Goal: Information Seeking & Learning: Learn about a topic

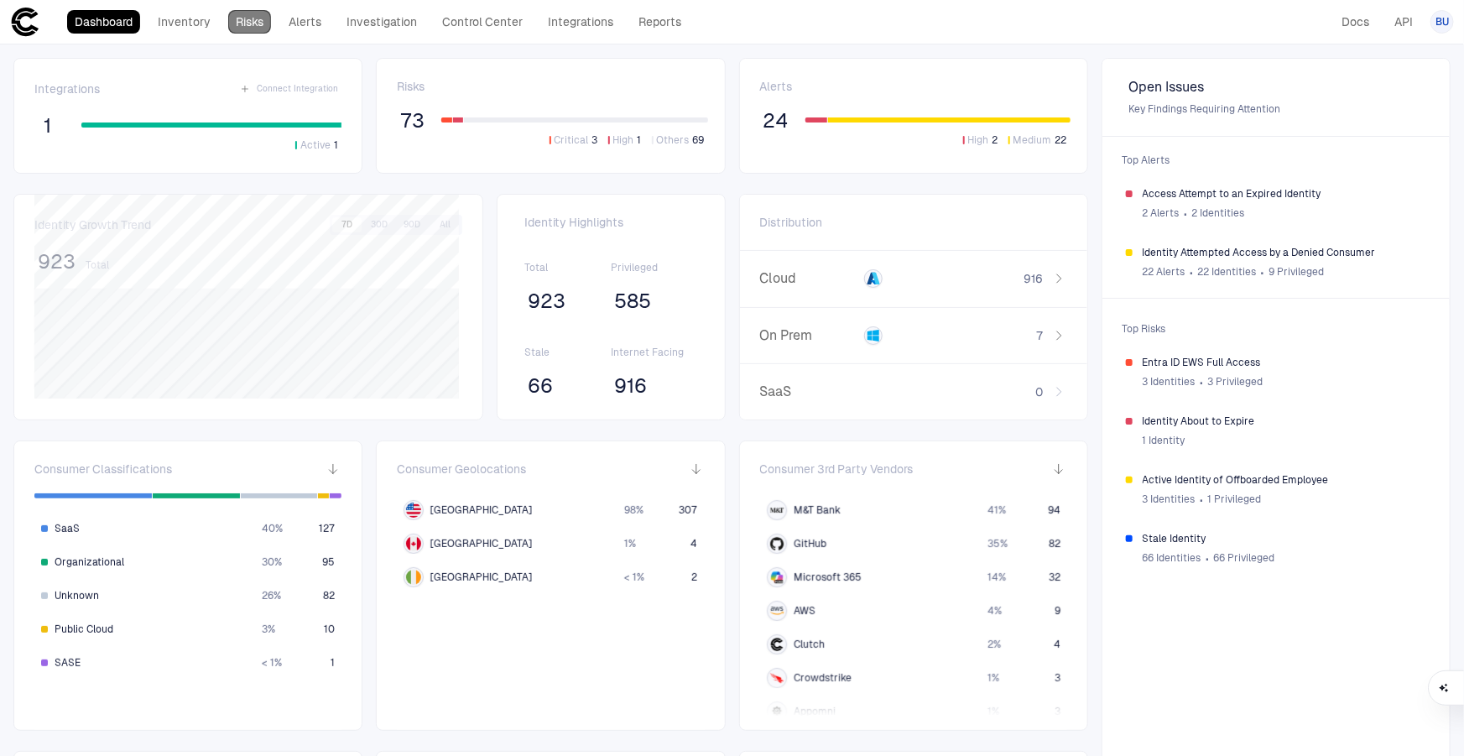
click at [243, 33] on link "Risks" at bounding box center [249, 21] width 43 height 23
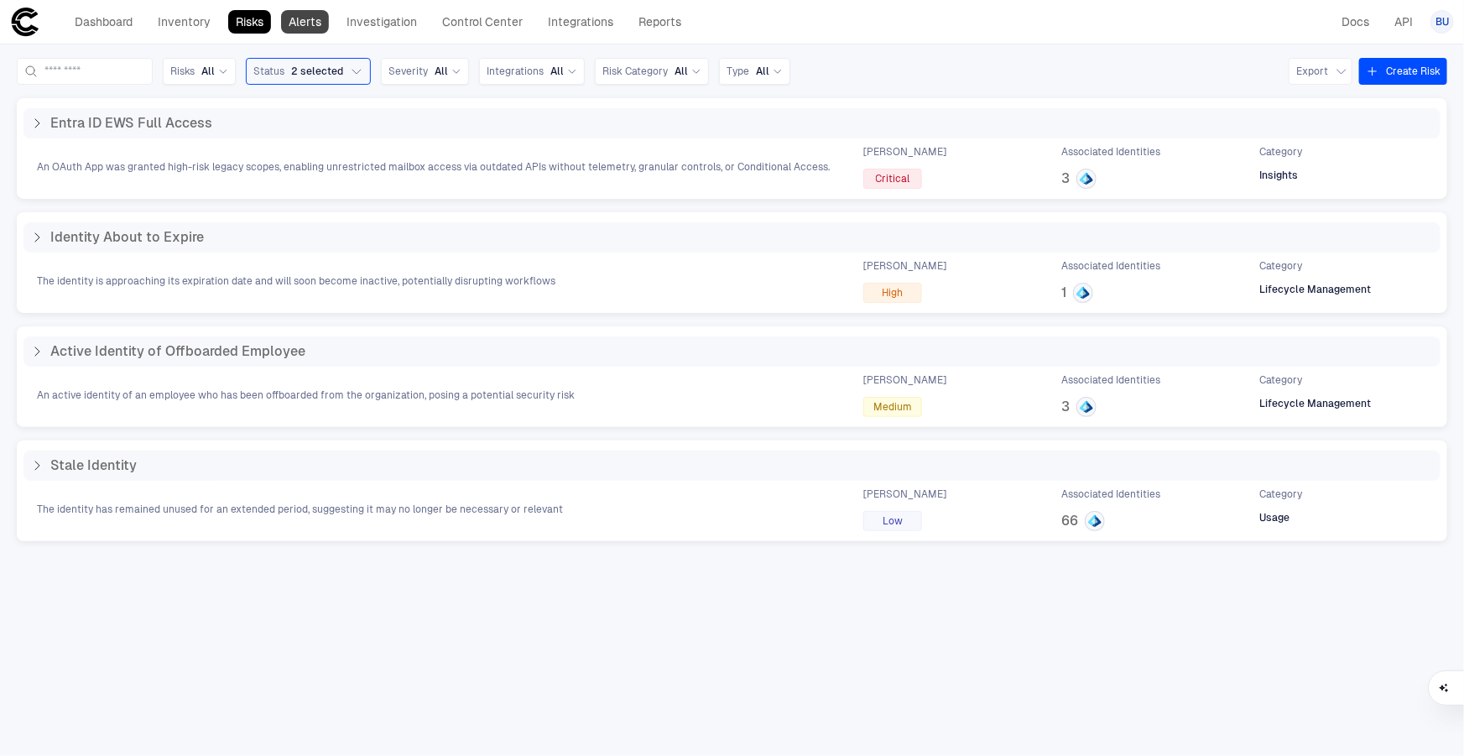
click at [309, 14] on link "Alerts" at bounding box center [305, 21] width 48 height 23
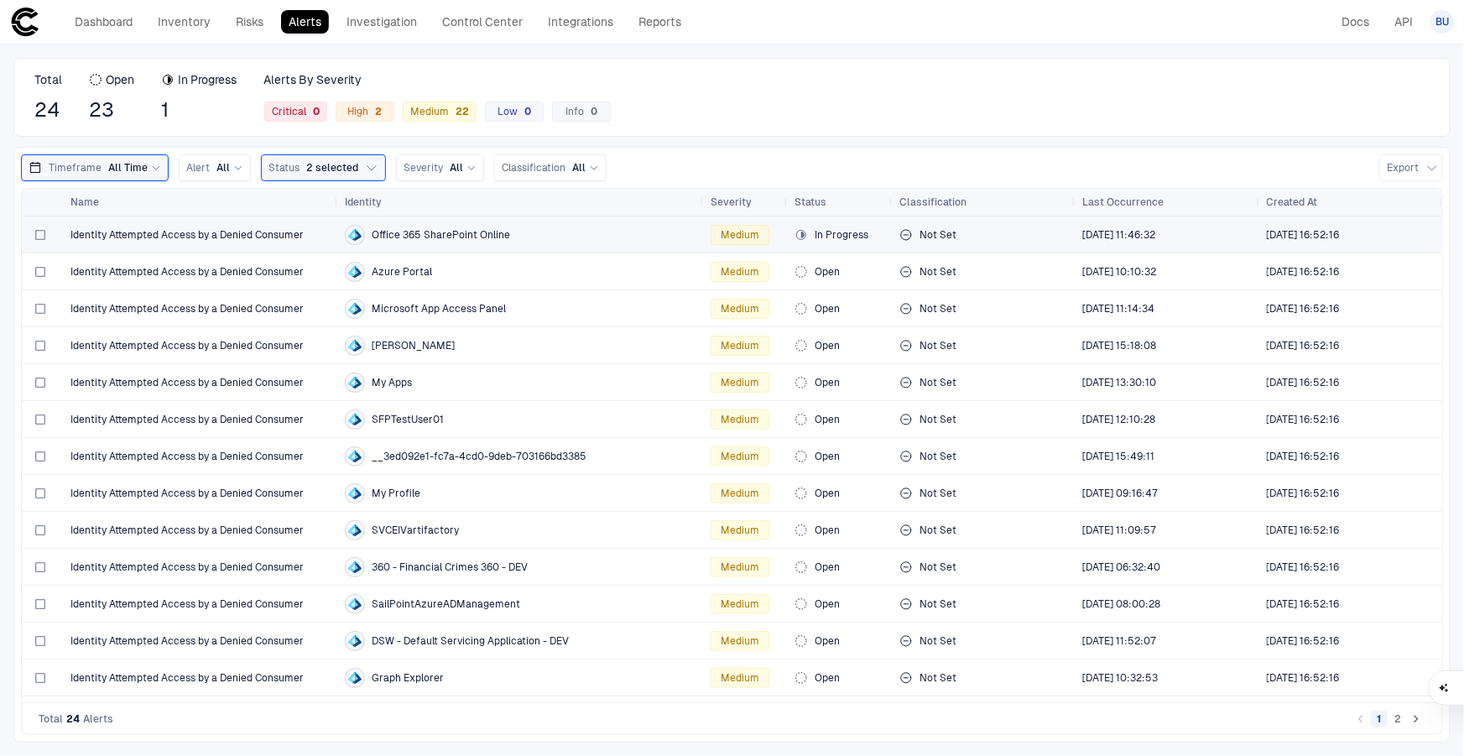
click at [232, 242] on div "Identity Attempted Access by a Denied Consumer" at bounding box center [200, 234] width 261 height 34
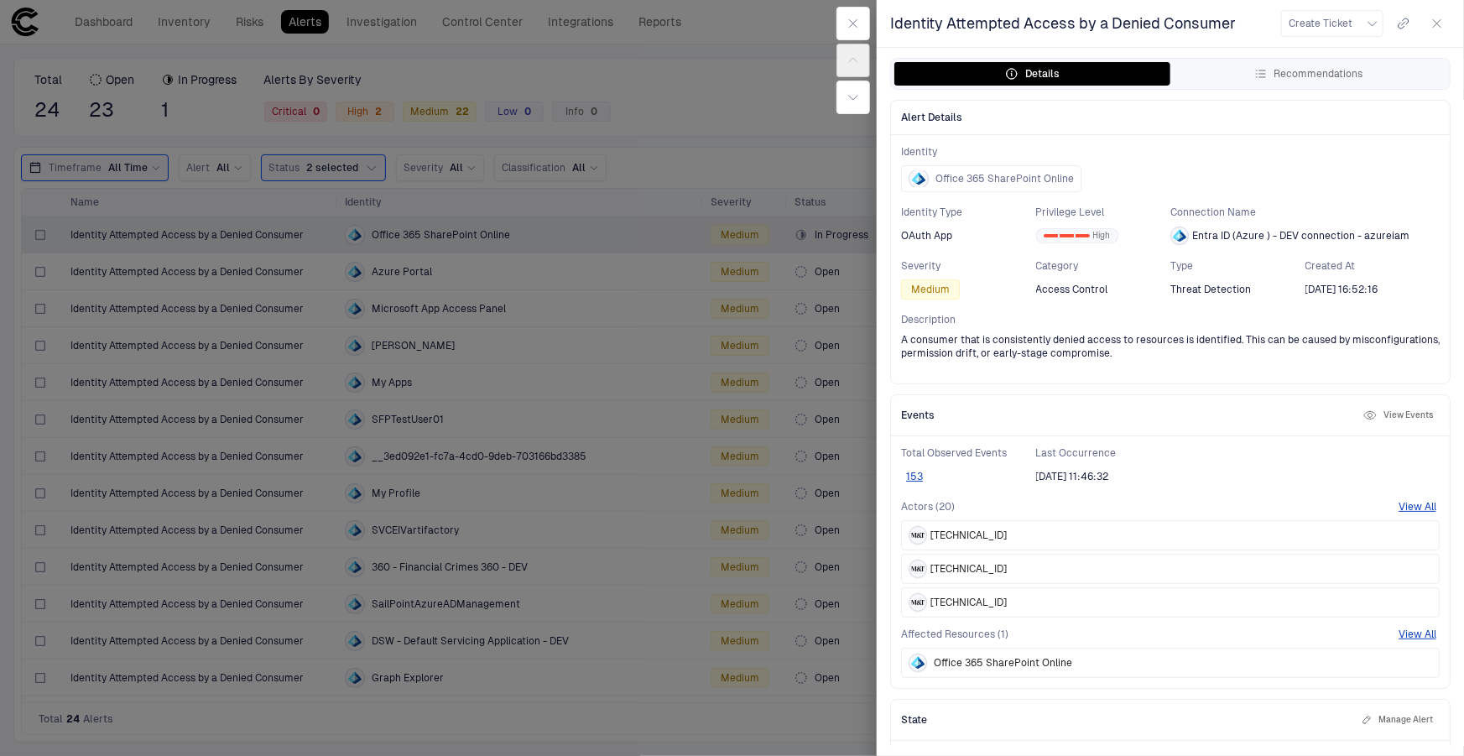
click at [1363, 417] on icon "button" at bounding box center [1369, 415] width 13 height 13
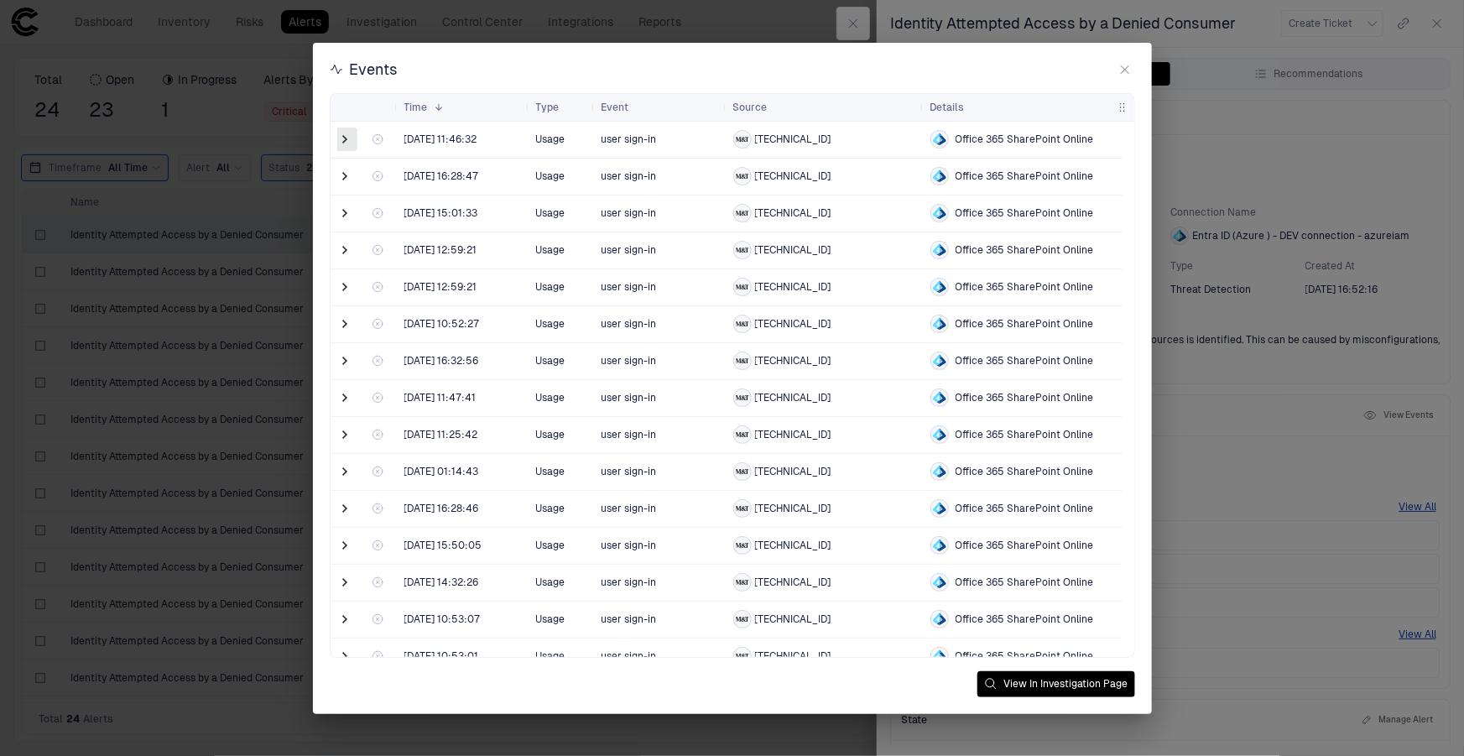
click at [344, 145] on span at bounding box center [345, 139] width 17 height 17
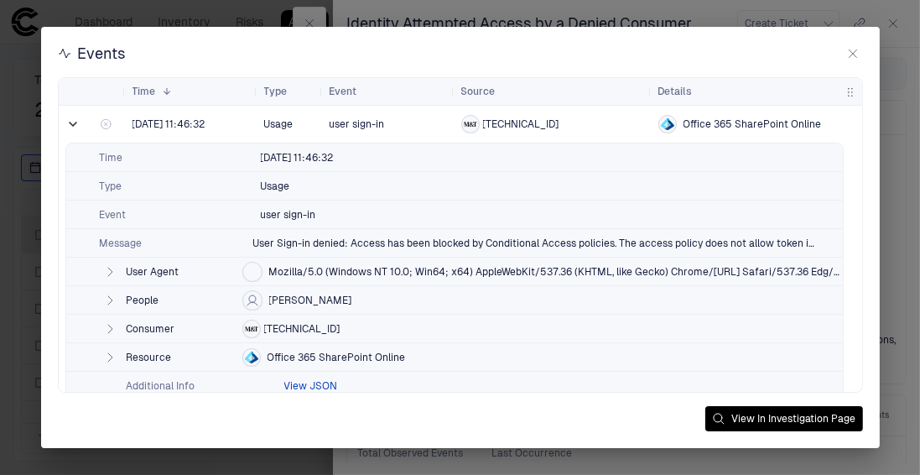
click at [300, 389] on button "View JSON" at bounding box center [311, 385] width 54 height 13
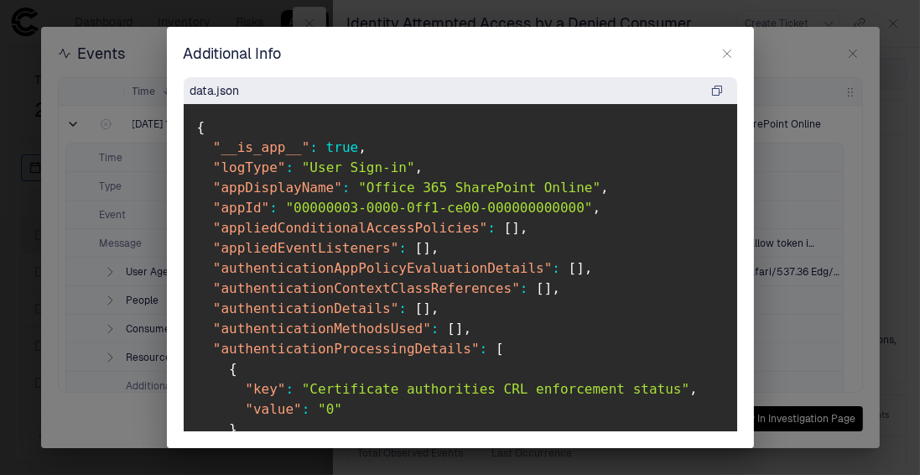
click at [737, 54] on button "button" at bounding box center [727, 54] width 20 height 20
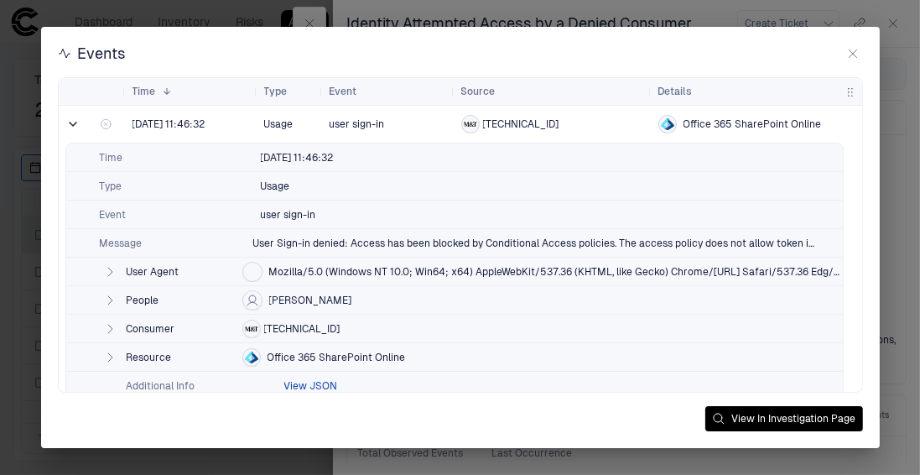
click at [290, 383] on button "View JSON" at bounding box center [311, 385] width 54 height 13
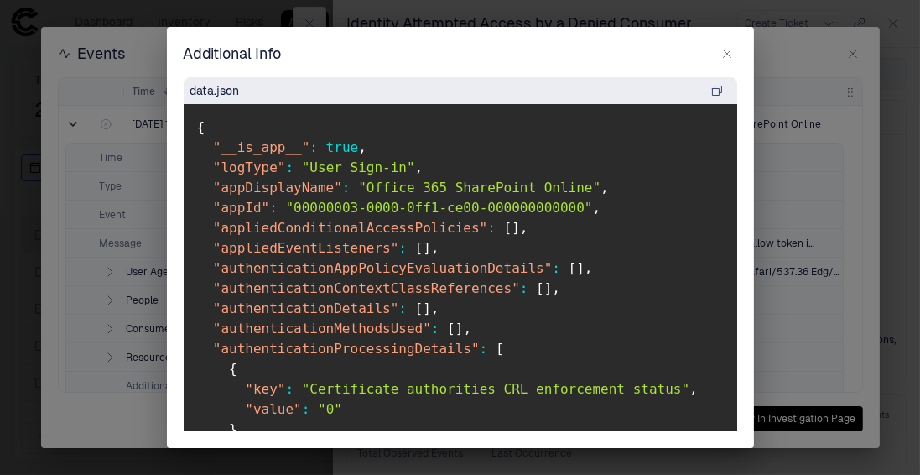
click at [719, 56] on button "button" at bounding box center [727, 54] width 20 height 20
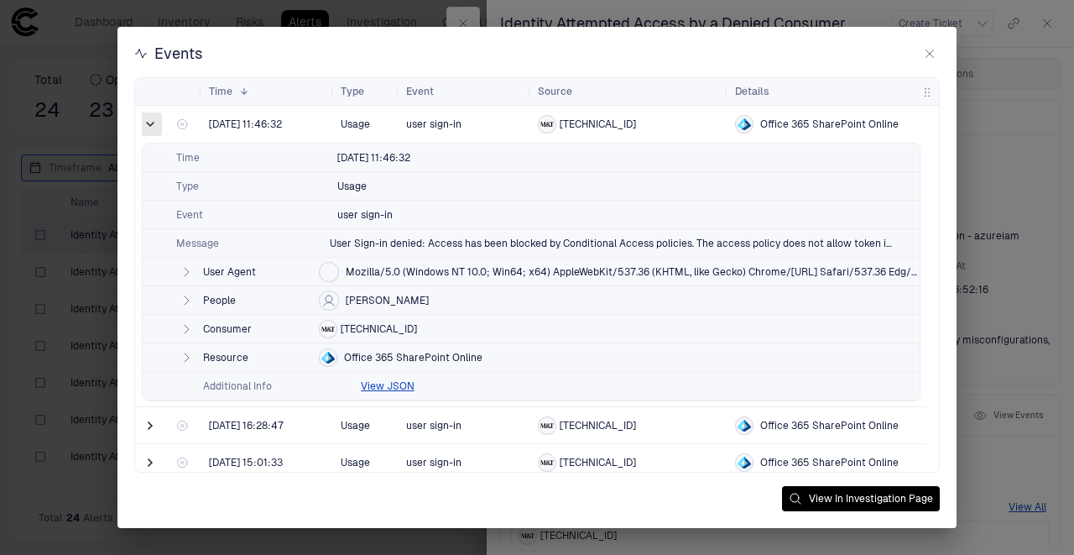
click at [151, 124] on span at bounding box center [150, 124] width 17 height 17
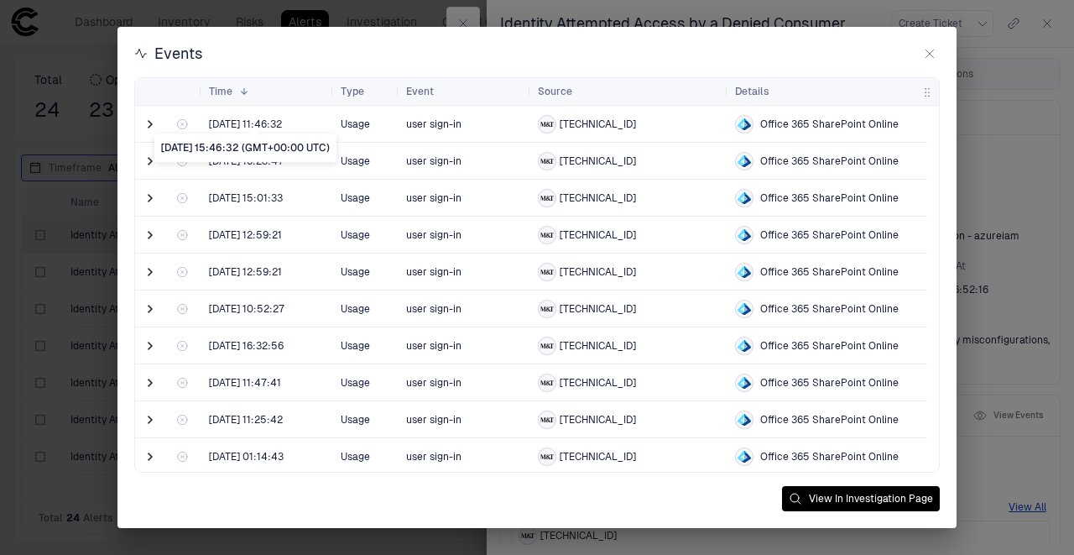
drag, startPoint x: 309, startPoint y: 125, endPoint x: 275, endPoint y: 122, distance: 33.7
click at [278, 122] on span "[DATE] 11:46:32" at bounding box center [268, 124] width 118 height 34
click at [148, 122] on span at bounding box center [150, 124] width 17 height 17
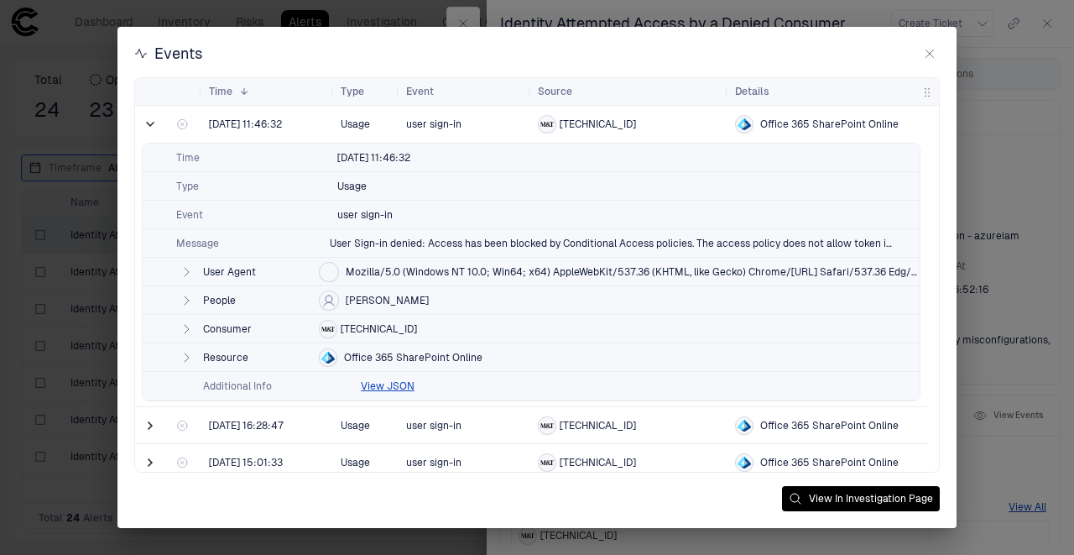
drag, startPoint x: 435, startPoint y: 300, endPoint x: 389, endPoint y: 299, distance: 46.2
click at [389, 299] on div "People [PERSON_NAME]" at bounding box center [531, 300] width 777 height 29
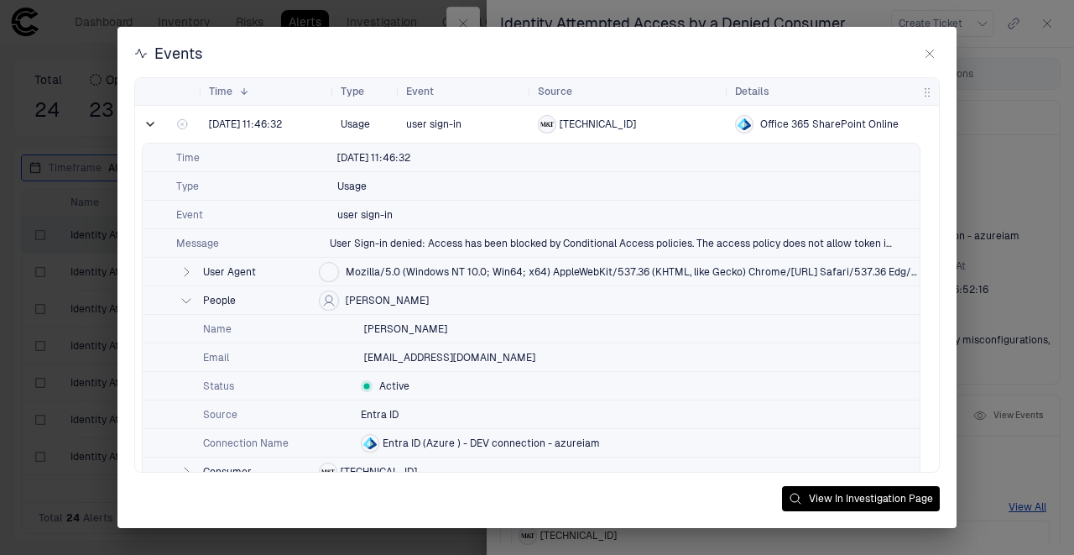
click at [369, 304] on span "[PERSON_NAME]" at bounding box center [387, 300] width 83 height 13
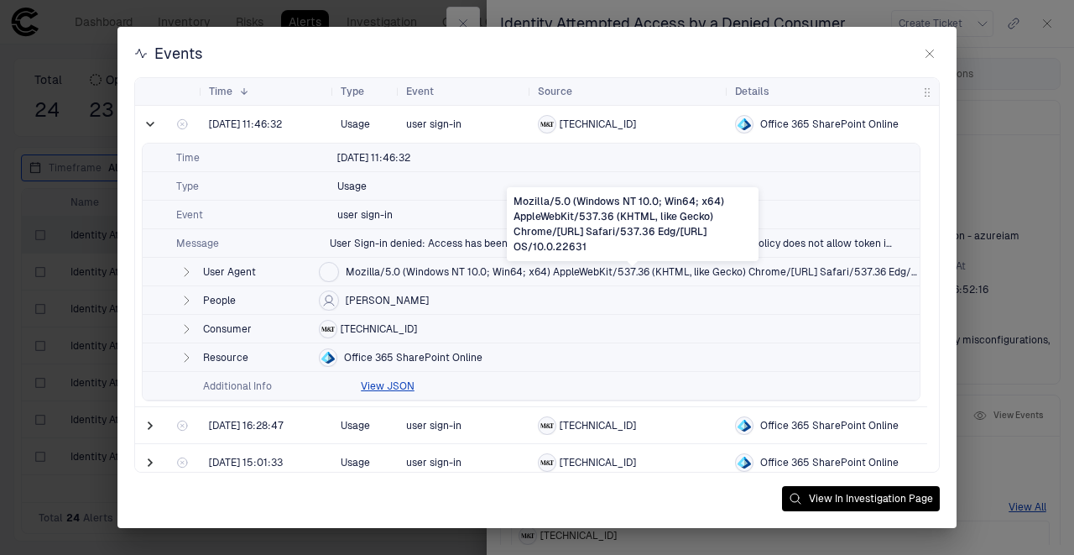
click at [367, 271] on span "Mozilla/5.0 (Windows NT 10.0; Win64; x64) AppleWebKit/537.36 (KHTML, like Gecko…" at bounding box center [633, 271] width 574 height 13
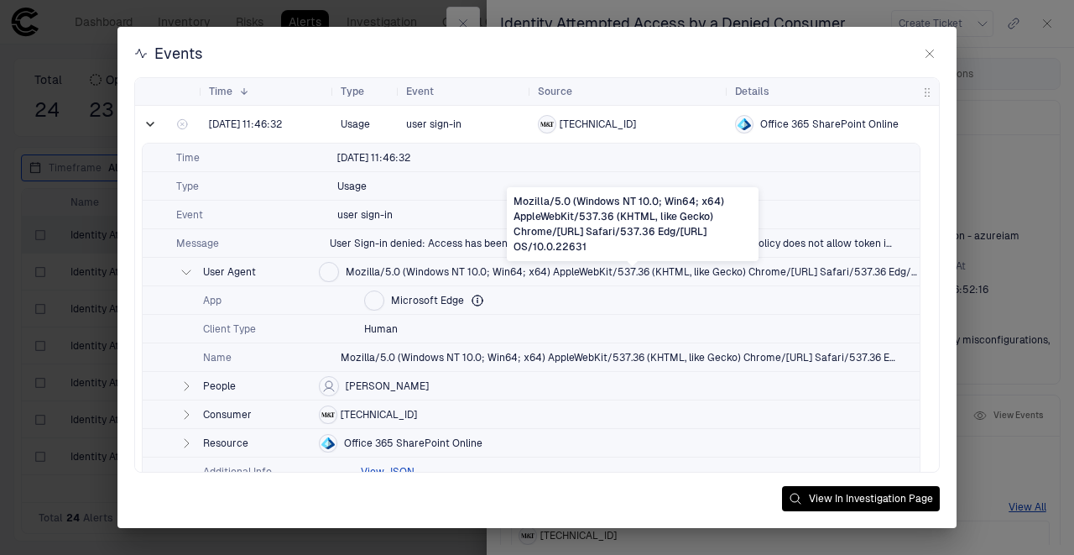
click at [370, 271] on span "Mozilla/5.0 (Windows NT 10.0; Win64; x64) AppleWebKit/537.36 (KHTML, like Gecko…" at bounding box center [633, 271] width 574 height 13
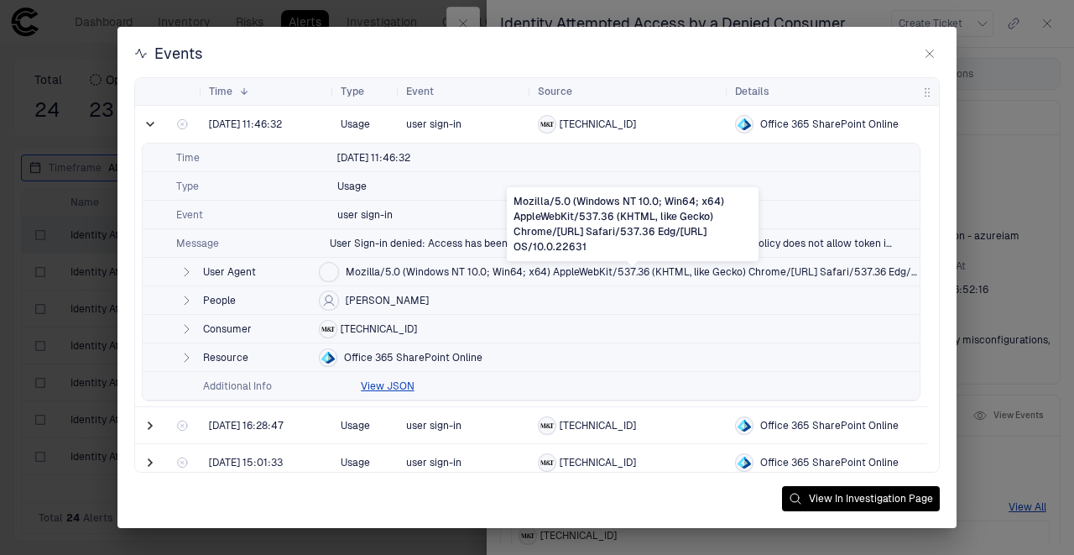
click at [364, 273] on span "Mozilla/5.0 (Windows NT 10.0; Win64; x64) AppleWebKit/537.36 (KHTML, like Gecko…" at bounding box center [633, 271] width 574 height 13
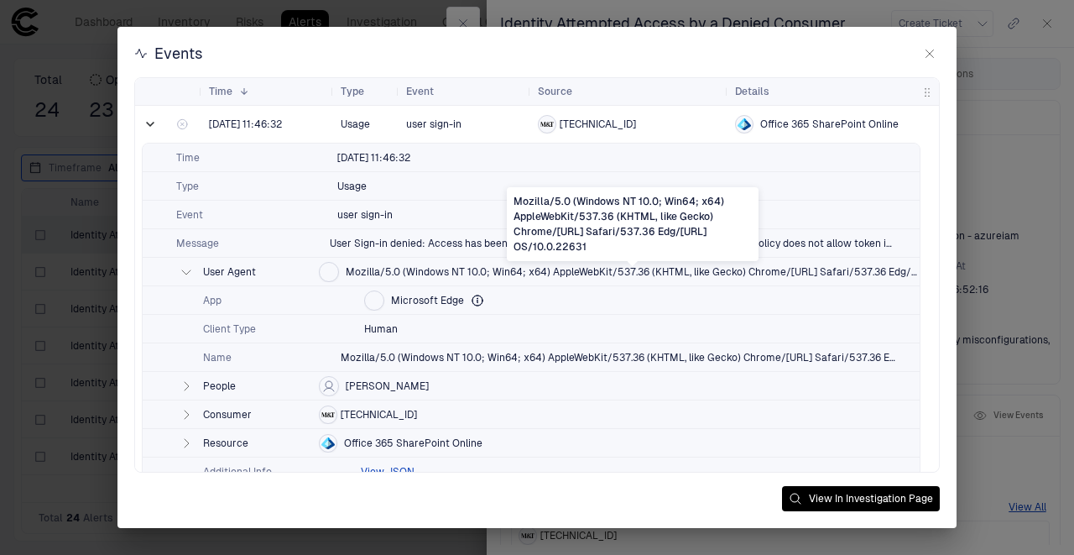
click at [381, 273] on span "Mozilla/5.0 (Windows NT 10.0; Win64; x64) AppleWebKit/537.36 (KHTML, like Gecko…" at bounding box center [633, 271] width 574 height 13
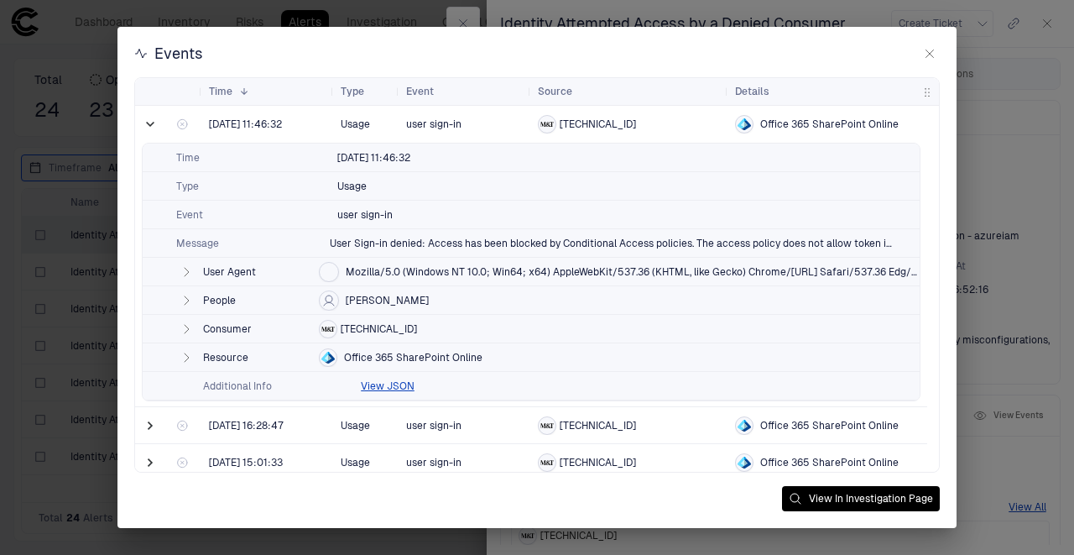
click at [358, 331] on span "[TECHNICAL_ID]" at bounding box center [379, 328] width 76 height 13
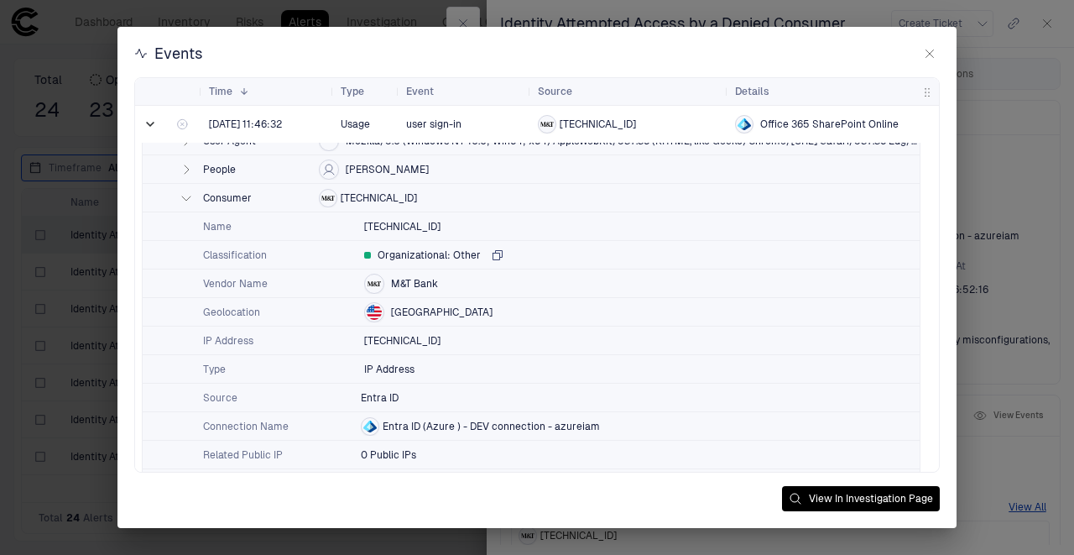
scroll to position [112, 0]
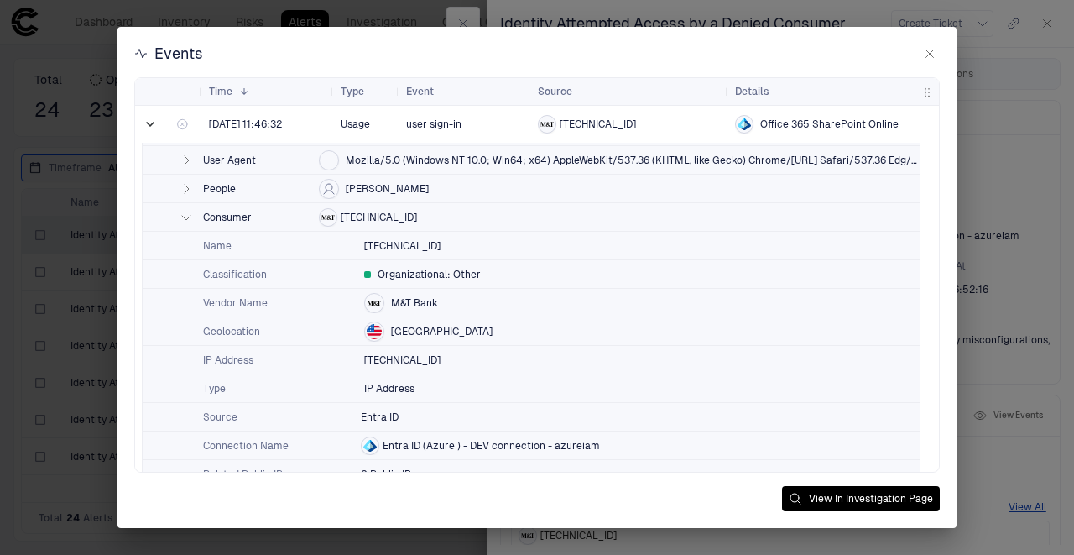
click at [374, 212] on span "[TECHNICAL_ID]" at bounding box center [379, 217] width 76 height 13
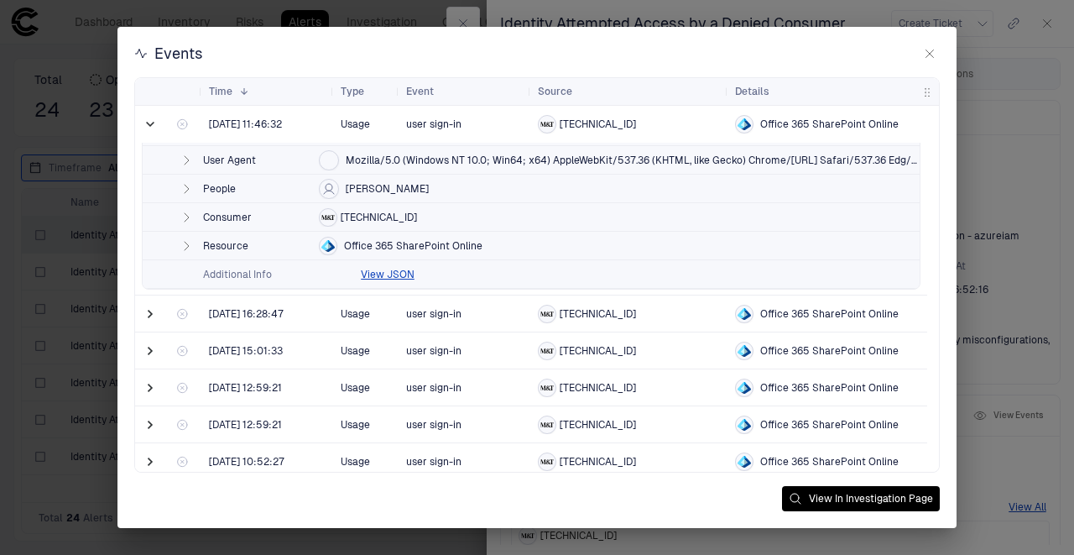
click at [425, 240] on span "Office 365 SharePoint Online" at bounding box center [413, 245] width 138 height 13
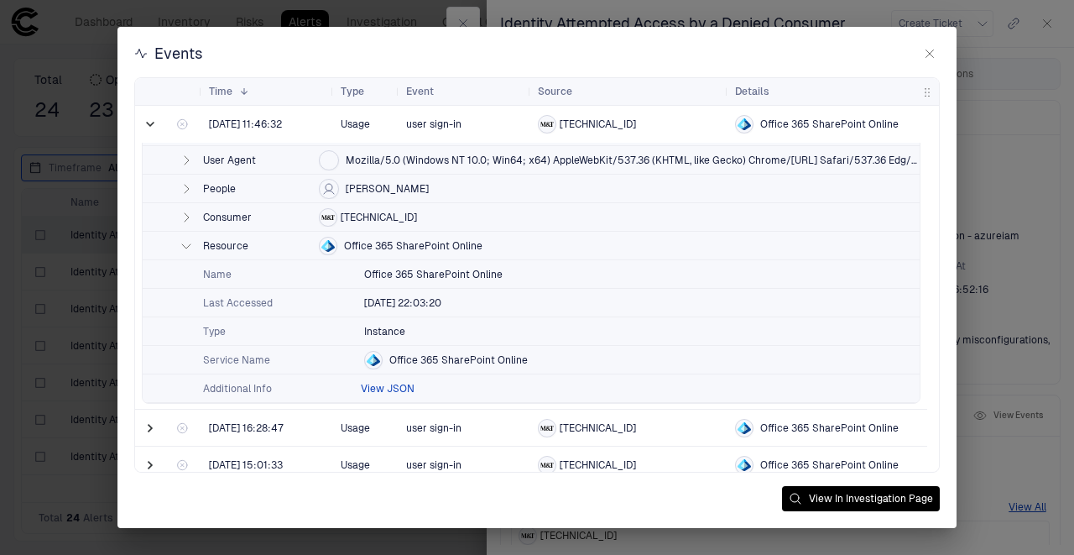
click at [372, 392] on button "View JSON" at bounding box center [388, 388] width 54 height 13
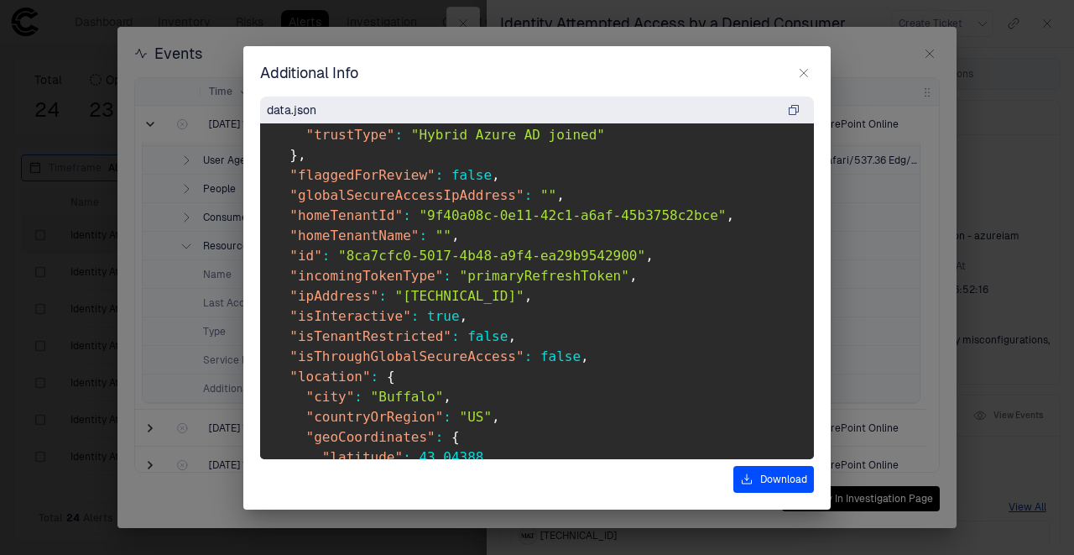
scroll to position [951, 0]
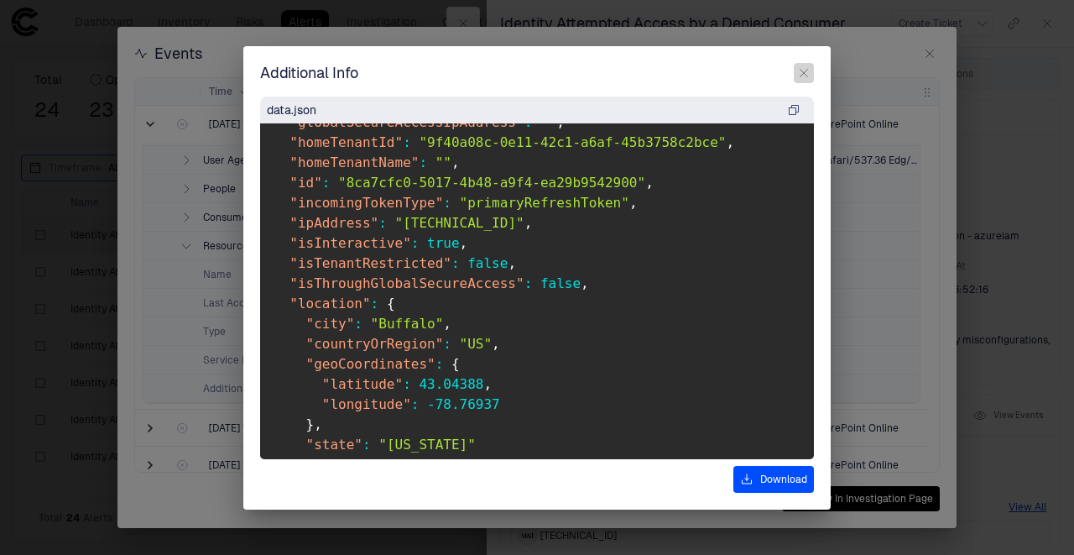
click at [800, 65] on button "button" at bounding box center [804, 73] width 20 height 20
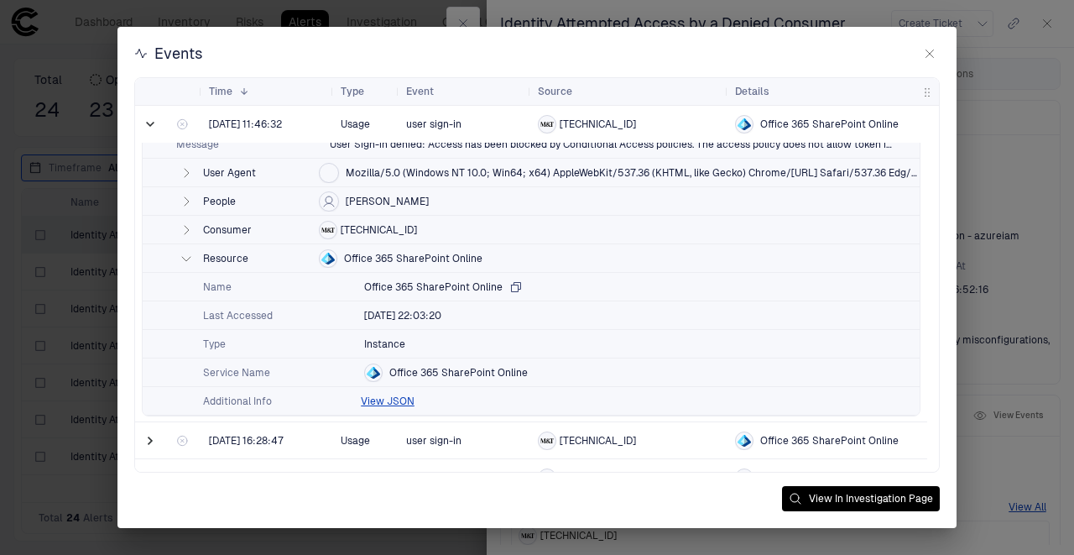
scroll to position [0, 0]
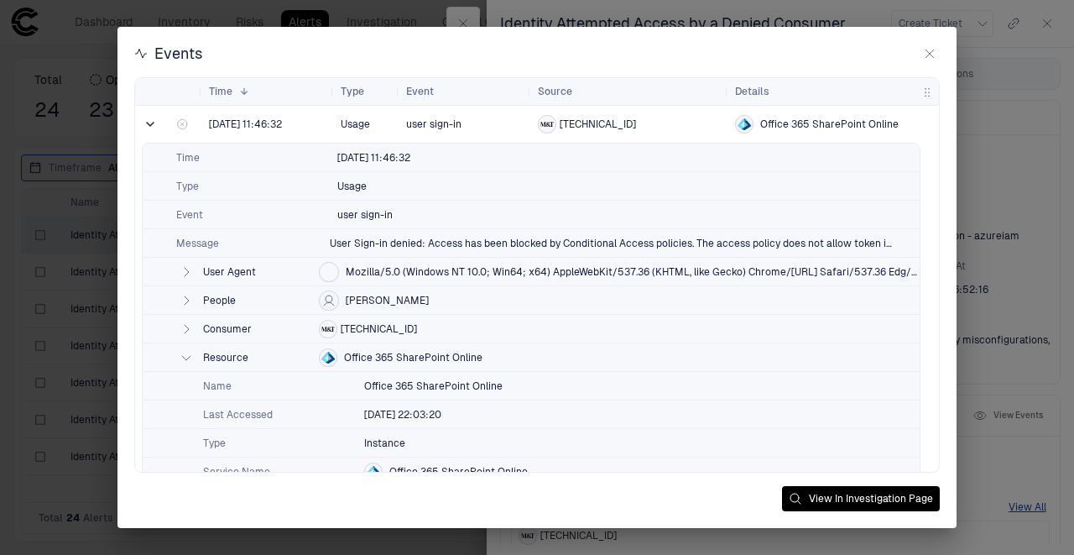
click at [382, 352] on span "Office 365 SharePoint Online" at bounding box center [413, 357] width 138 height 13
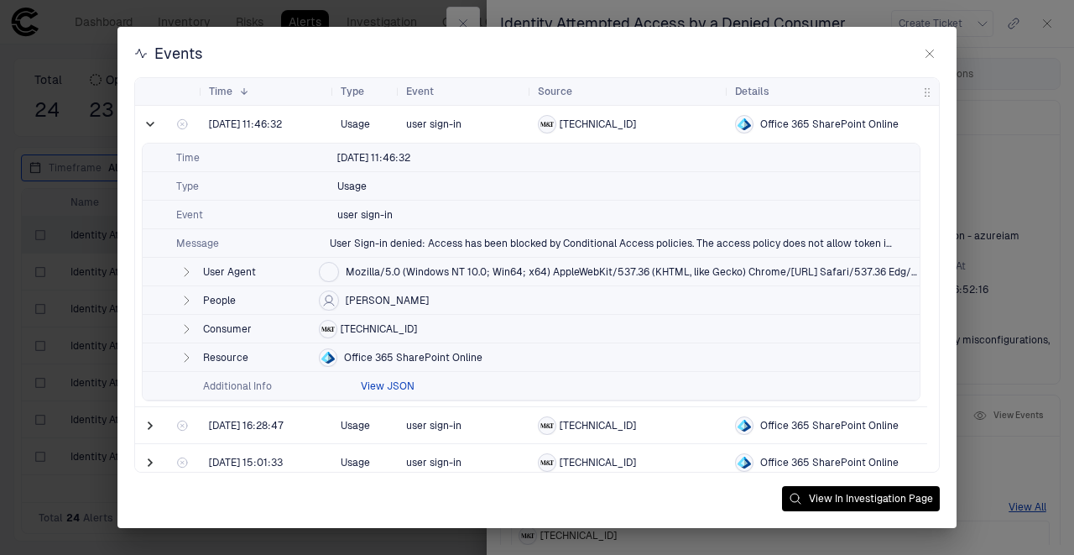
click at [378, 383] on button "View JSON" at bounding box center [388, 385] width 54 height 13
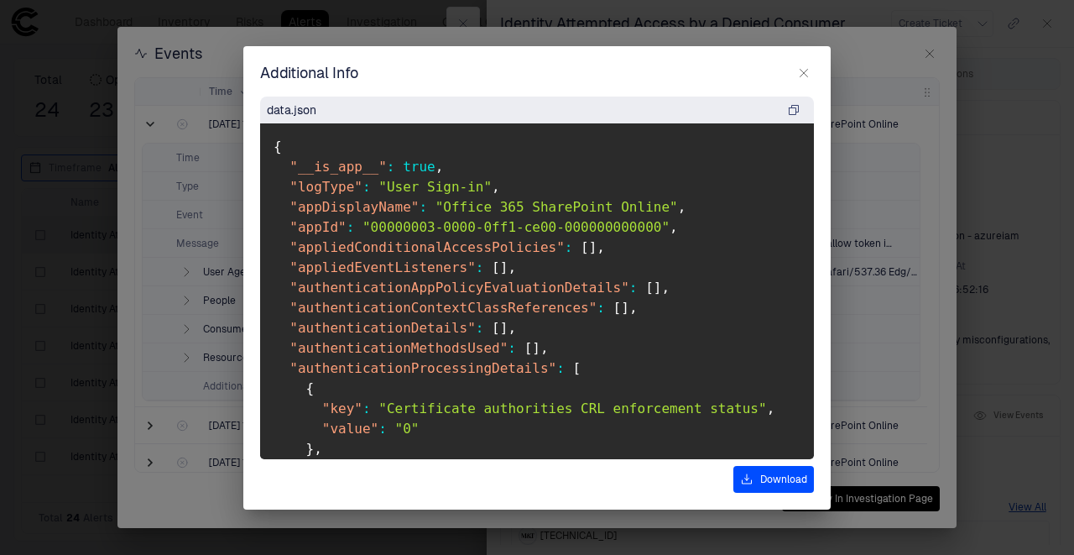
click at [800, 67] on icon "button" at bounding box center [803, 72] width 13 height 13
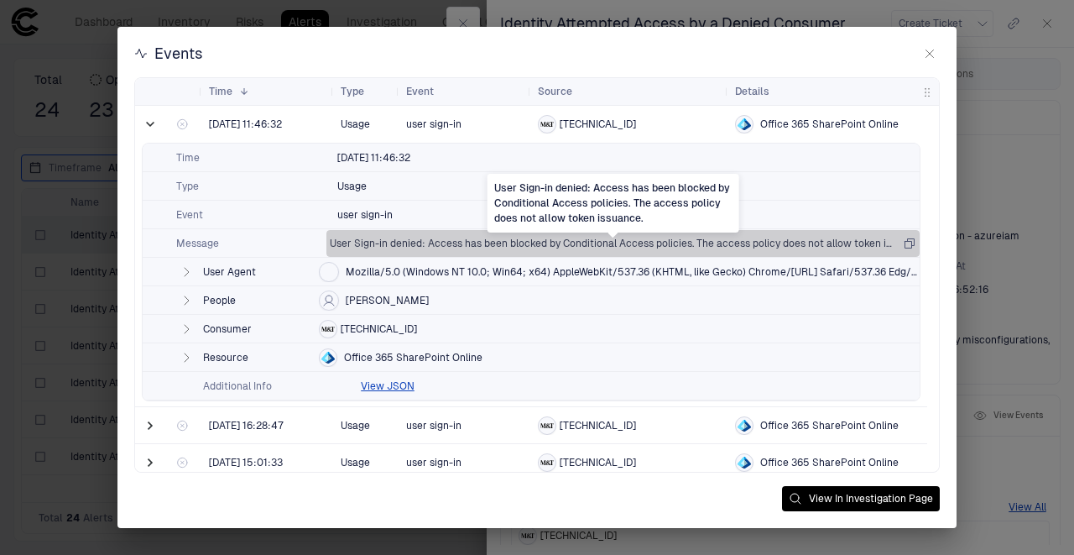
drag, startPoint x: 359, startPoint y: 242, endPoint x: 617, endPoint y: 240, distance: 258.4
click at [617, 240] on span "User Sign-in denied: Access has been blocked by Conditional Access policies. Th…" at bounding box center [613, 243] width 566 height 13
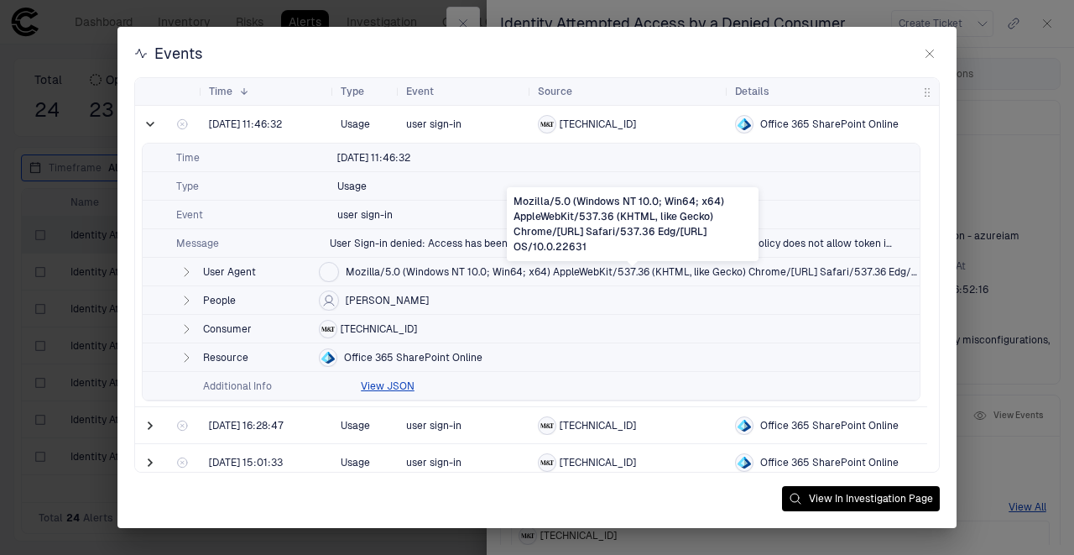
click at [354, 270] on span "Mozilla/5.0 (Windows NT 10.0; Win64; x64) AppleWebKit/537.36 (KHTML, like Gecko…" at bounding box center [633, 271] width 574 height 13
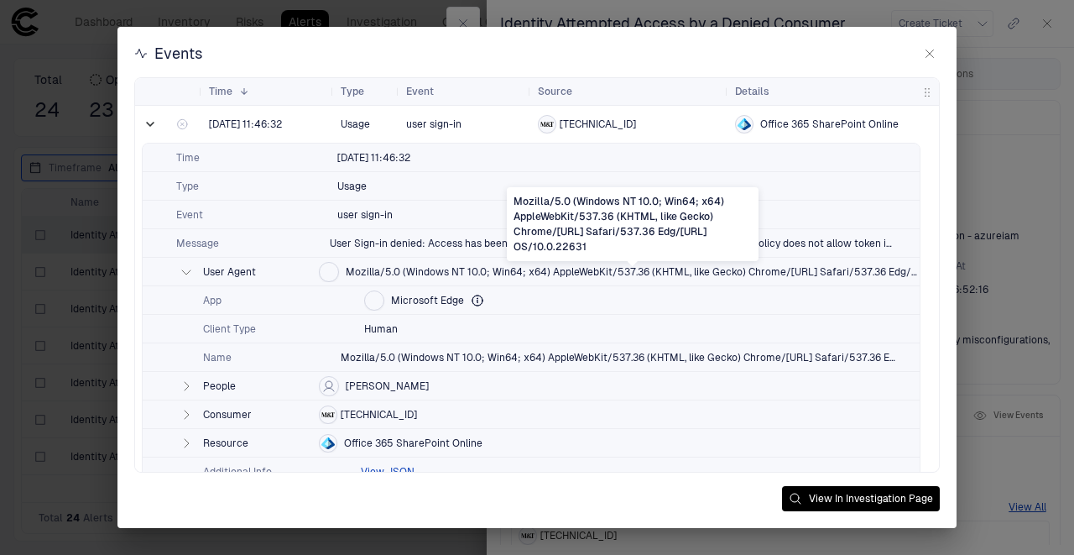
click at [414, 268] on span "Mozilla/5.0 (Windows NT 10.0; Win64; x64) AppleWebKit/537.36 (KHTML, like Gecko…" at bounding box center [633, 271] width 574 height 13
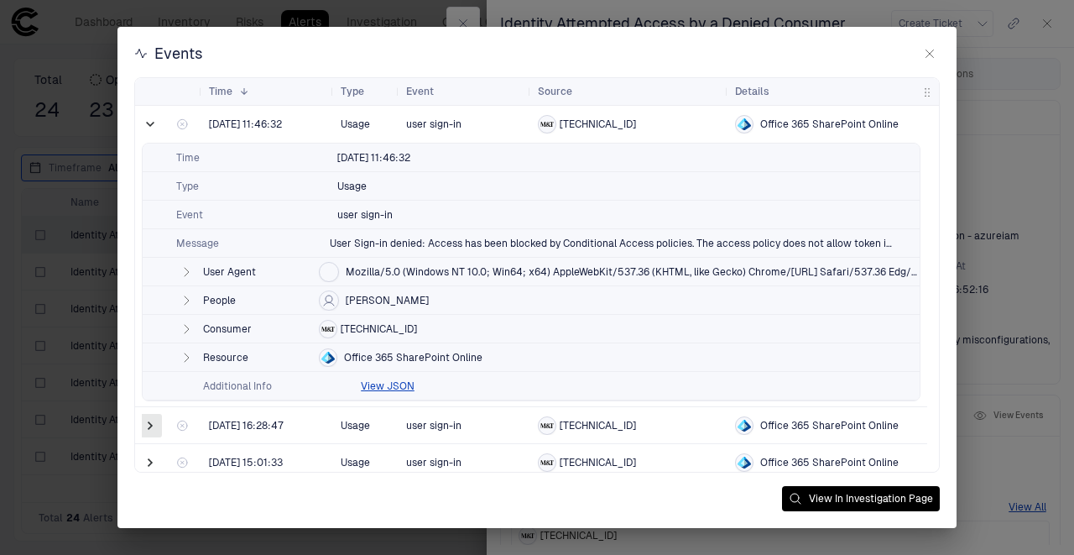
click at [145, 429] on span at bounding box center [150, 425] width 17 height 17
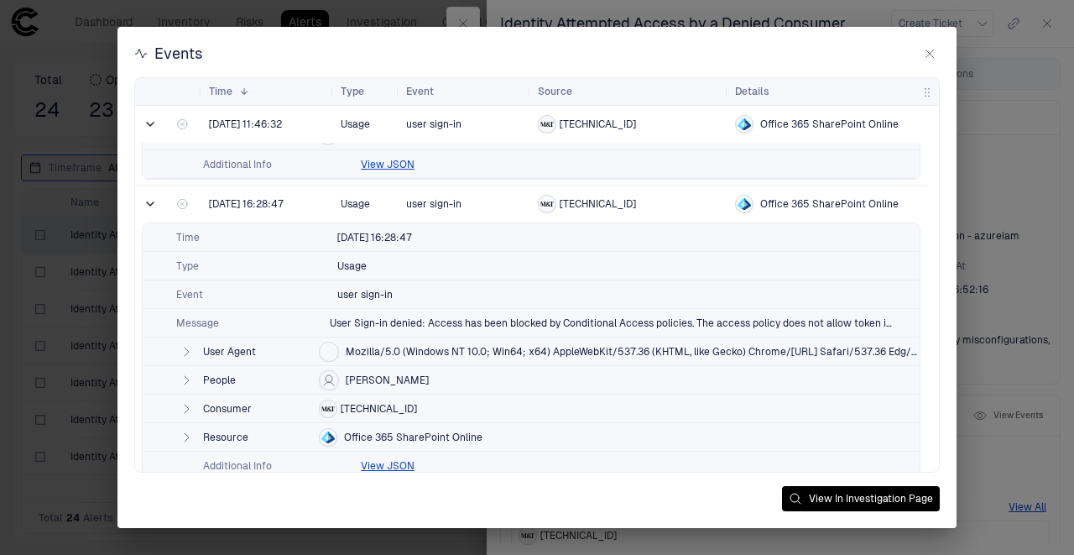
scroll to position [279, 0]
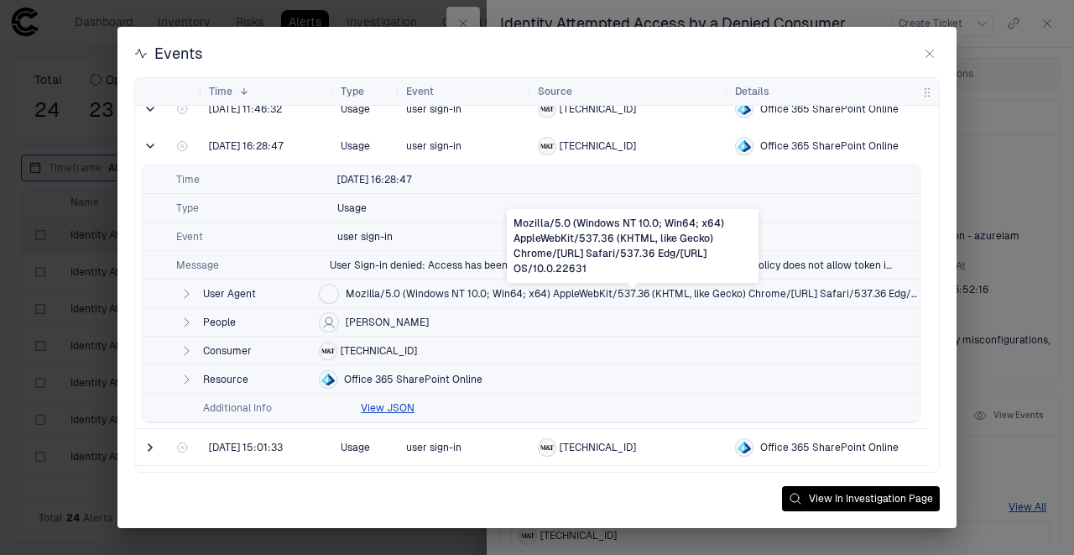
click at [443, 290] on span "Mozilla/5.0 (Windows NT 10.0; Win64; x64) AppleWebKit/537.36 (KHTML, like Gecko…" at bounding box center [633, 293] width 574 height 13
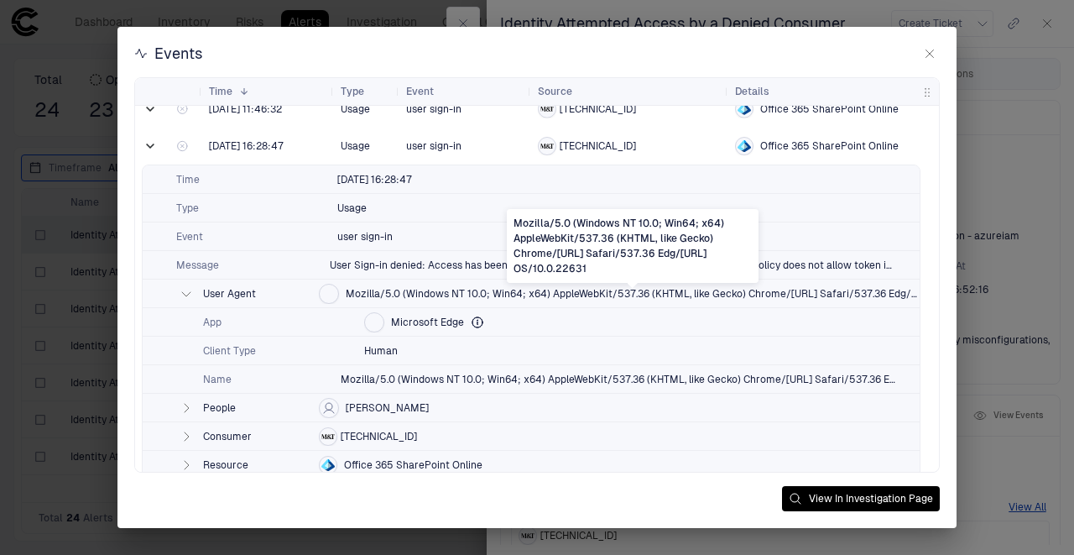
drag, startPoint x: 425, startPoint y: 287, endPoint x: 429, endPoint y: 308, distance: 21.2
click at [426, 288] on span "Mozilla/5.0 (Windows NT 10.0; Win64; x64) AppleWebKit/537.36 (KHTML, like Gecko…" at bounding box center [633, 293] width 574 height 13
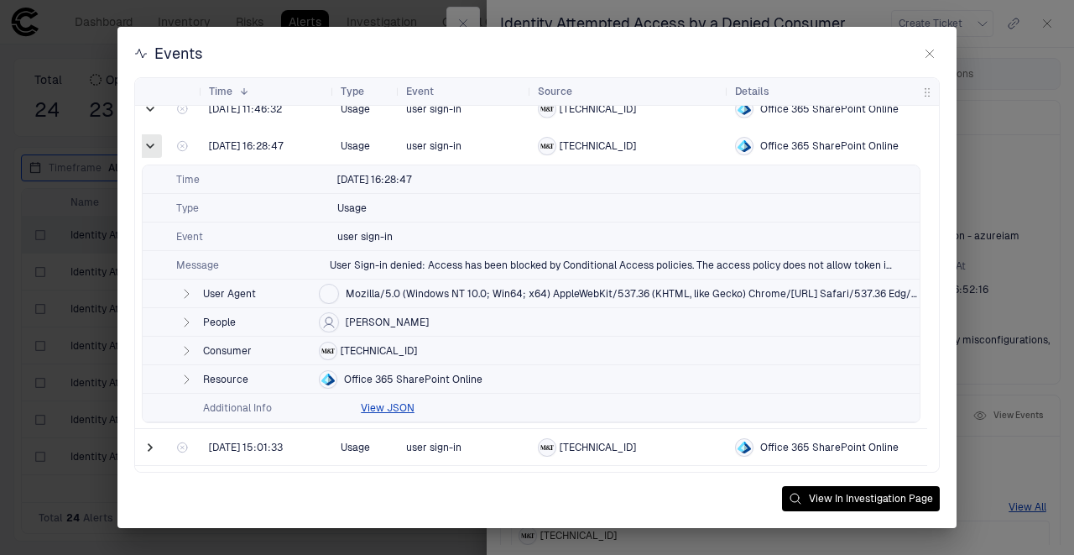
click at [150, 139] on span at bounding box center [150, 146] width 17 height 17
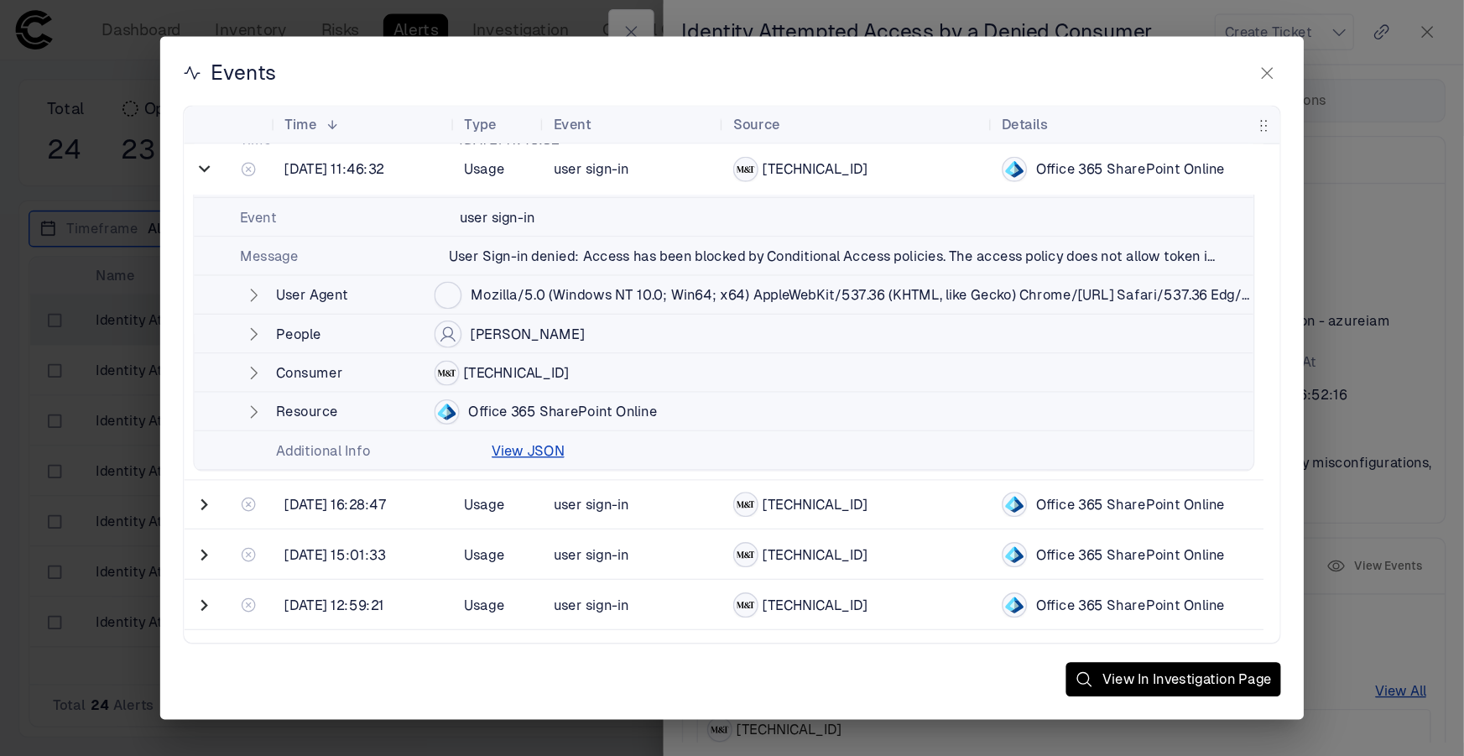
scroll to position [55, 0]
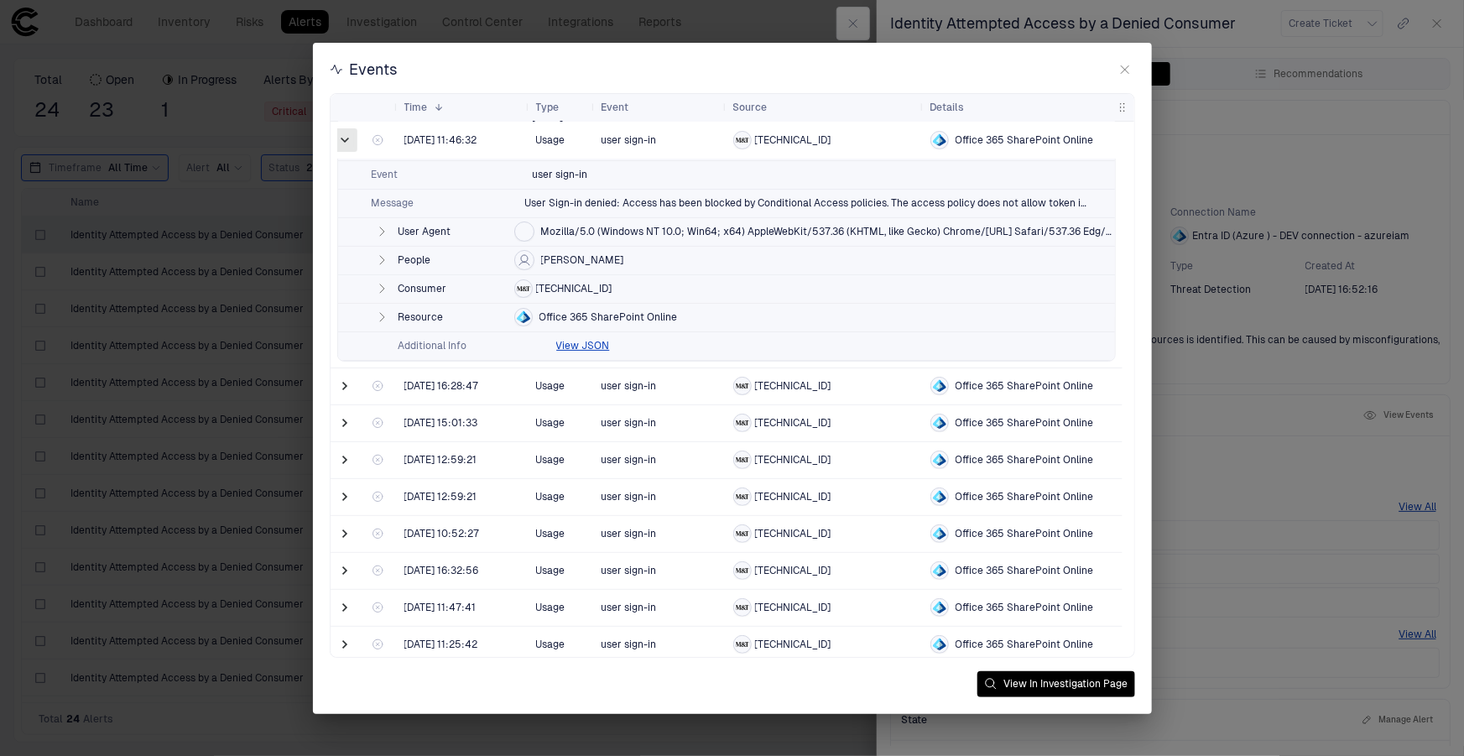
click at [352, 139] on span at bounding box center [345, 140] width 17 height 17
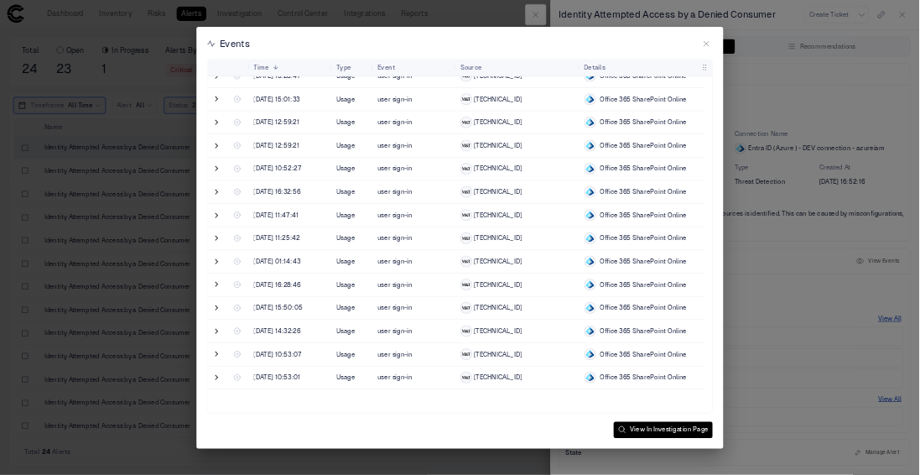
scroll to position [0, 0]
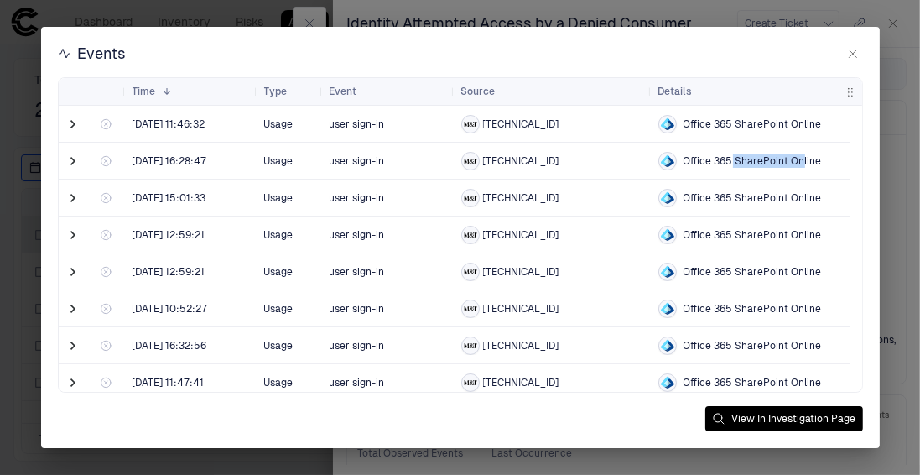
drag, startPoint x: 728, startPoint y: 164, endPoint x: 799, endPoint y: 180, distance: 72.1
click at [802, 177] on div "Office 365 SharePoint Online" at bounding box center [752, 160] width 186 height 34
drag, startPoint x: 500, startPoint y: 122, endPoint x: 542, endPoint y: 140, distance: 45.8
click at [555, 122] on div "[TECHNICAL_ID]" at bounding box center [553, 124] width 184 height 18
drag, startPoint x: 532, startPoint y: 159, endPoint x: 542, endPoint y: 159, distance: 10.1
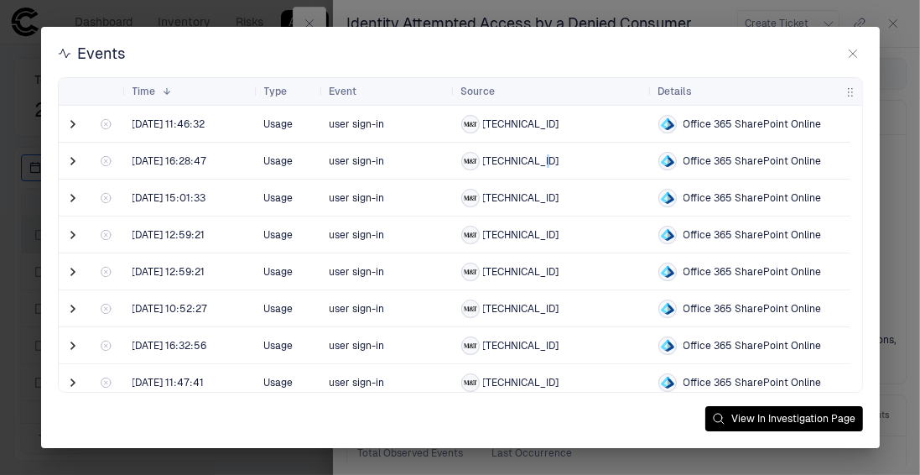
click at [539, 159] on span "[TECHNICAL_ID]" at bounding box center [521, 160] width 76 height 13
drag, startPoint x: 507, startPoint y: 199, endPoint x: 559, endPoint y: 194, distance: 52.3
click at [559, 194] on div "[TECHNICAL_ID]" at bounding box center [553, 198] width 184 height 18
drag, startPoint x: 510, startPoint y: 245, endPoint x: 535, endPoint y: 250, distance: 25.7
click at [548, 238] on div "[TECHNICAL_ID]" at bounding box center [553, 234] width 184 height 34
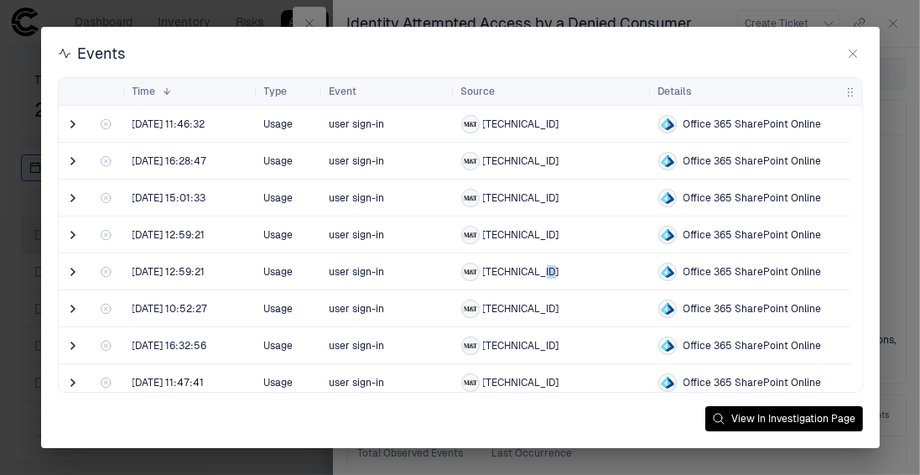
drag, startPoint x: 531, startPoint y: 277, endPoint x: 555, endPoint y: 274, distance: 23.6
click at [555, 275] on div "[TECHNICAL_ID]" at bounding box center [553, 272] width 184 height 18
drag, startPoint x: 502, startPoint y: 128, endPoint x: 482, endPoint y: 121, distance: 20.7
click at [483, 121] on span "[TECHNICAL_ID]" at bounding box center [521, 123] width 76 height 13
drag, startPoint x: 503, startPoint y: 164, endPoint x: 492, endPoint y: 159, distance: 12.8
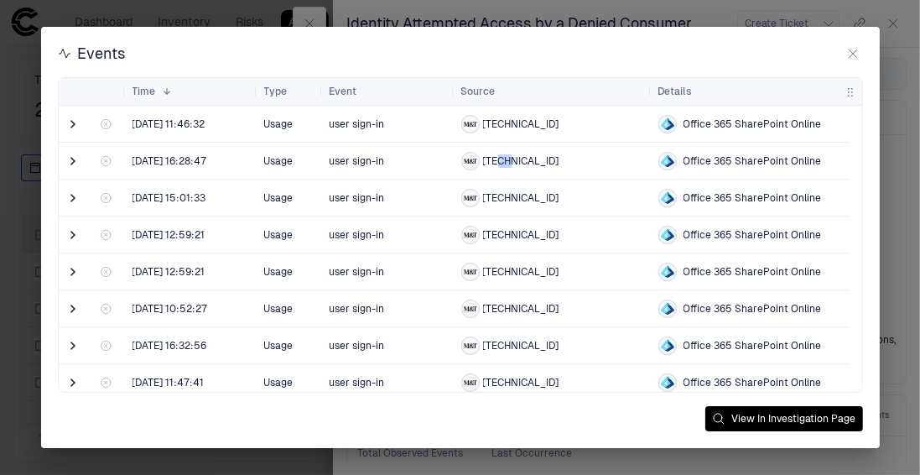
click at [492, 159] on span "[TECHNICAL_ID]" at bounding box center [521, 160] width 76 height 13
drag, startPoint x: 510, startPoint y: 206, endPoint x: 491, endPoint y: 215, distance: 21.4
click at [493, 197] on div "[TECHNICAL_ID]" at bounding box center [510, 198] width 98 height 18
drag, startPoint x: 507, startPoint y: 236, endPoint x: 487, endPoint y: 236, distance: 19.3
click at [487, 236] on span "[TECHNICAL_ID]" at bounding box center [521, 234] width 76 height 13
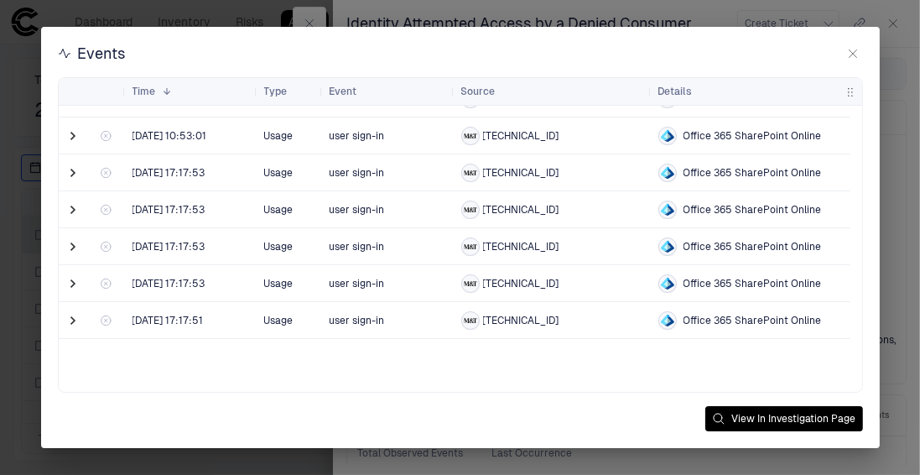
scroll to position [575, 0]
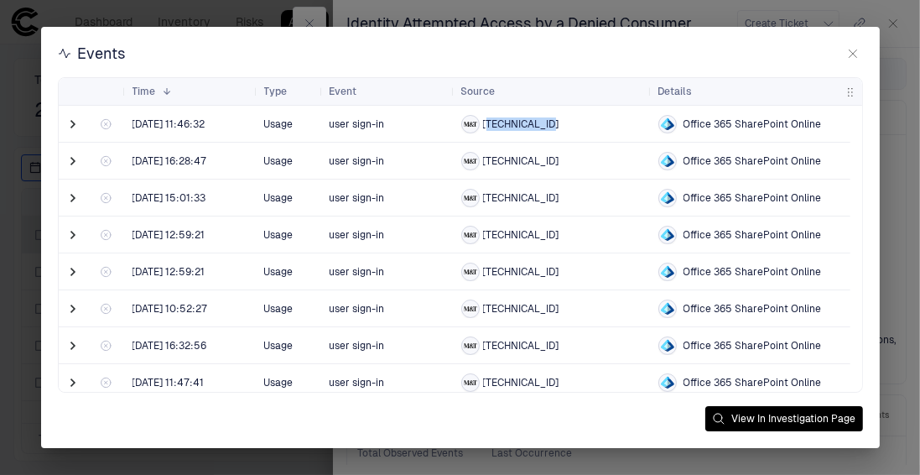
drag, startPoint x: 487, startPoint y: 122, endPoint x: 564, endPoint y: 138, distance: 78.0
click at [550, 131] on div "[TECHNICAL_ID]" at bounding box center [553, 124] width 184 height 18
click at [554, 163] on div "[TECHNICAL_ID]" at bounding box center [553, 161] width 184 height 18
drag, startPoint x: 549, startPoint y: 163, endPoint x: 523, endPoint y: 159, distance: 26.2
click at [523, 159] on div "[TECHNICAL_ID]" at bounding box center [553, 161] width 184 height 18
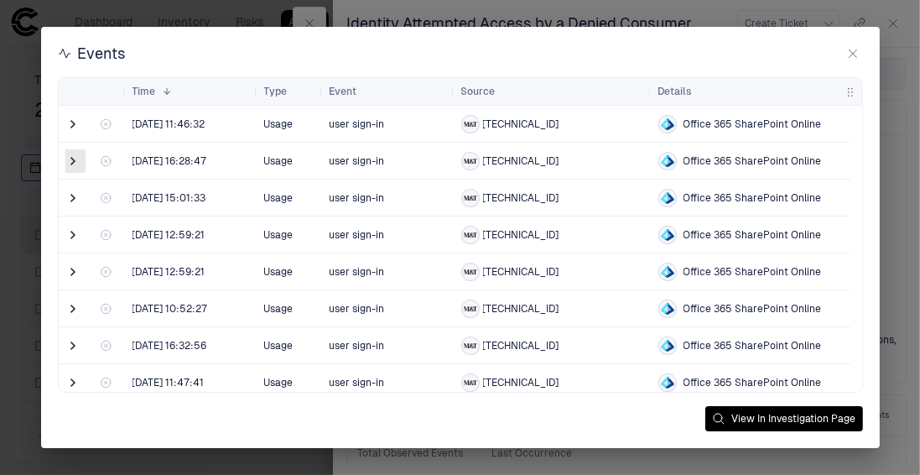
click at [69, 165] on span at bounding box center [73, 161] width 17 height 17
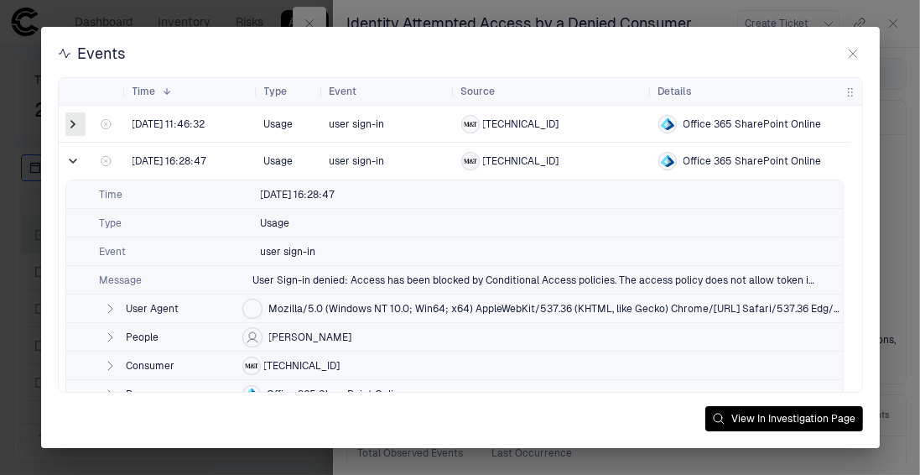
click at [65, 117] on span at bounding box center [73, 124] width 17 height 17
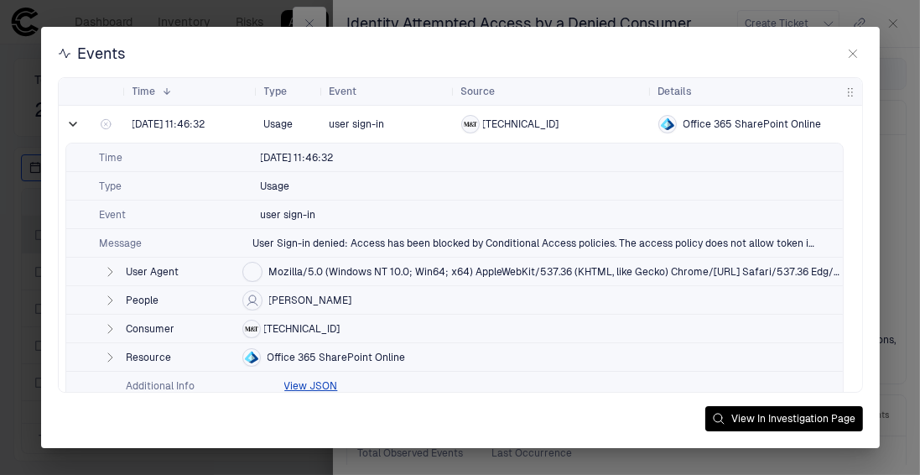
drag, startPoint x: 337, startPoint y: 300, endPoint x: 324, endPoint y: 296, distance: 14.1
click at [324, 296] on span "[PERSON_NAME]" at bounding box center [310, 300] width 83 height 13
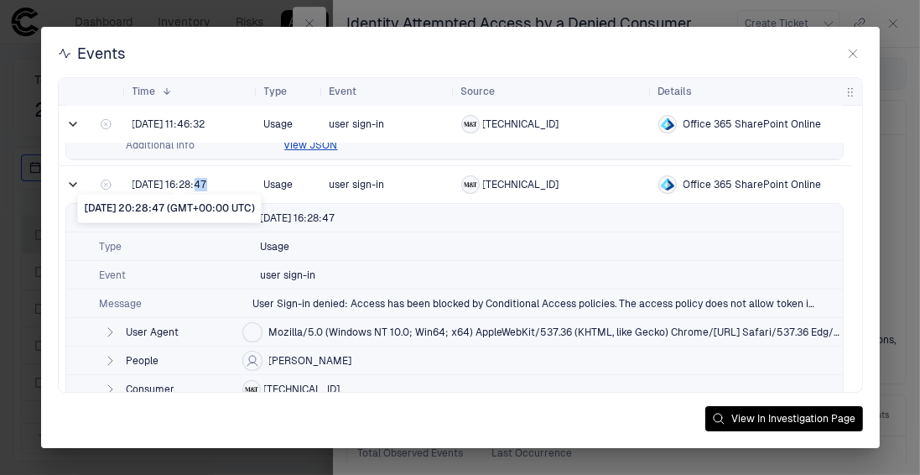
drag, startPoint x: 211, startPoint y: 186, endPoint x: 198, endPoint y: 179, distance: 15.4
click at [198, 179] on span "[DATE] 16:28:47" at bounding box center [170, 184] width 75 height 13
drag, startPoint x: 342, startPoint y: 363, endPoint x: 319, endPoint y: 361, distance: 23.6
click at [319, 361] on span "[PERSON_NAME]" at bounding box center [310, 360] width 83 height 13
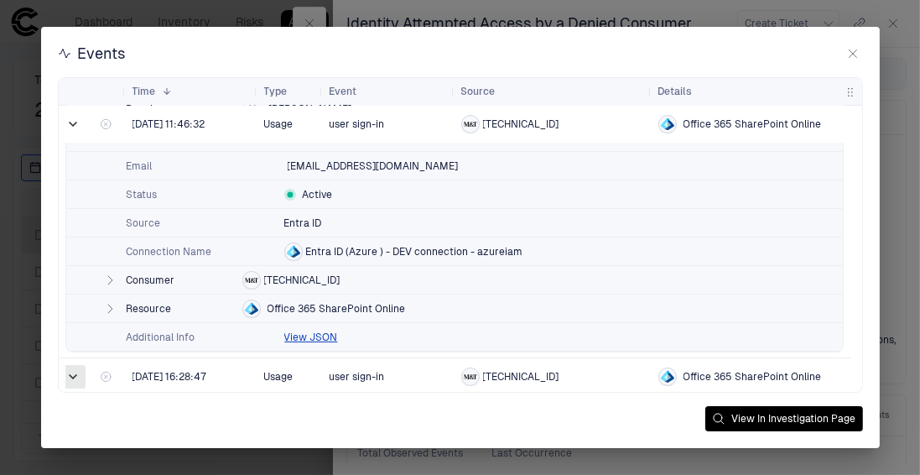
click at [70, 375] on span at bounding box center [73, 376] width 17 height 17
click at [76, 118] on span at bounding box center [73, 124] width 17 height 17
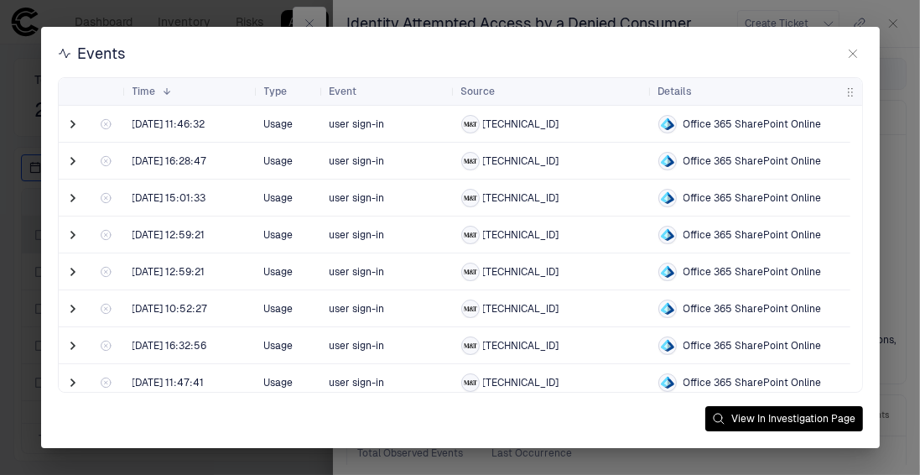
click at [853, 48] on icon "button" at bounding box center [853, 53] width 13 height 13
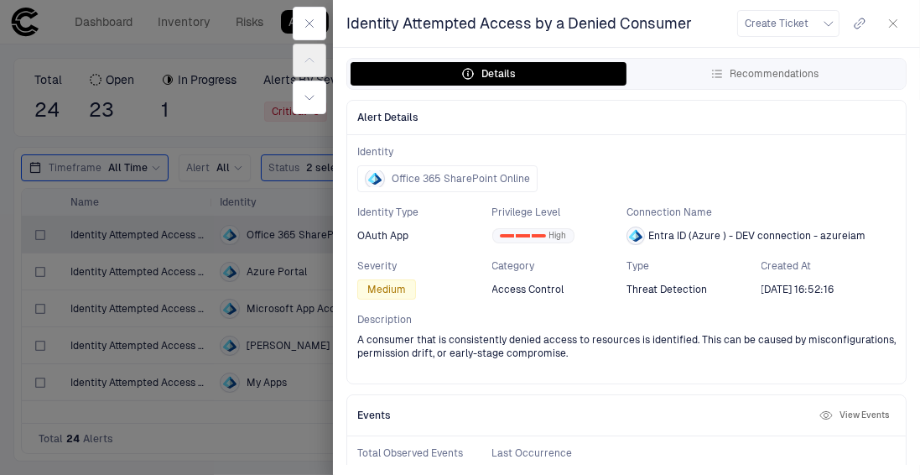
click at [888, 26] on icon "button" at bounding box center [893, 23] width 13 height 13
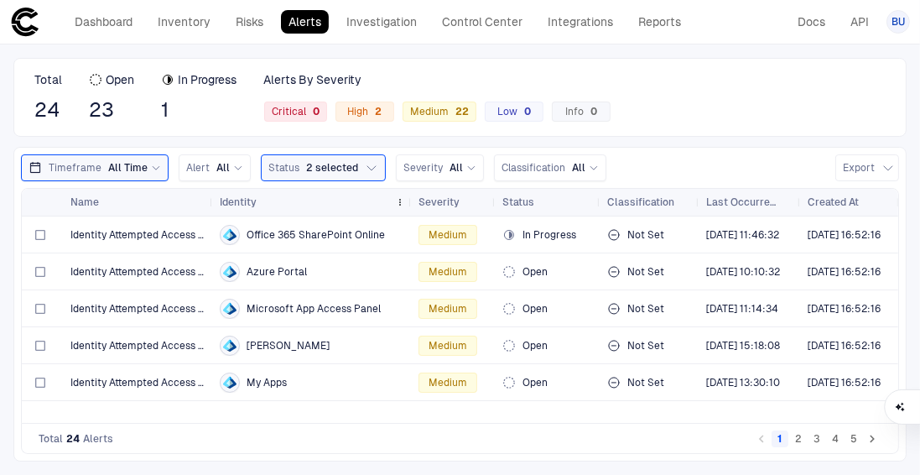
click at [324, 200] on div "Identity" at bounding box center [304, 202] width 169 height 18
